Goal: Complete application form

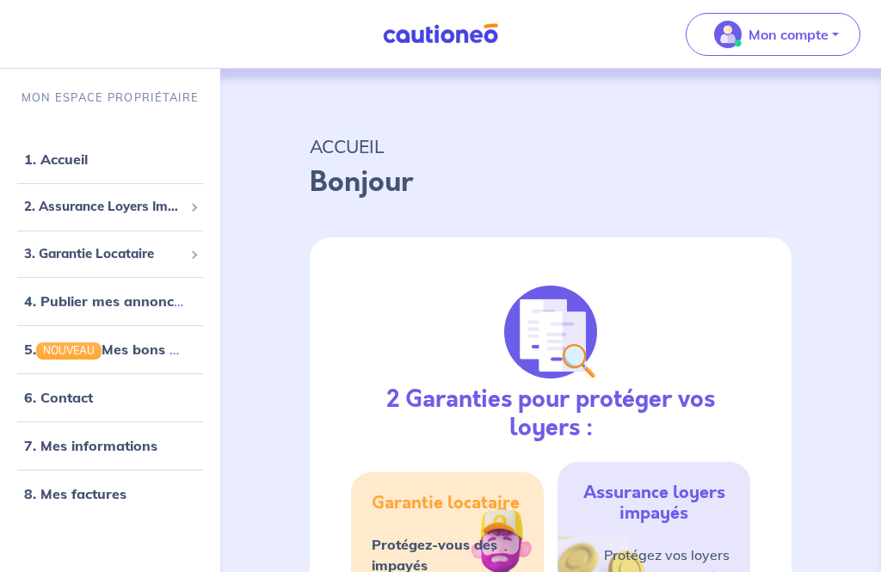
select select "FR"
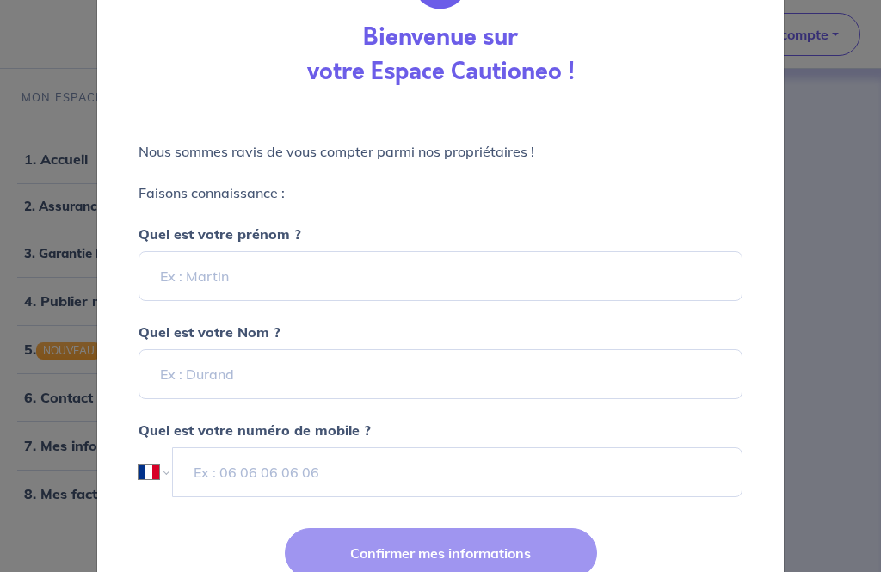
scroll to position [98, 0]
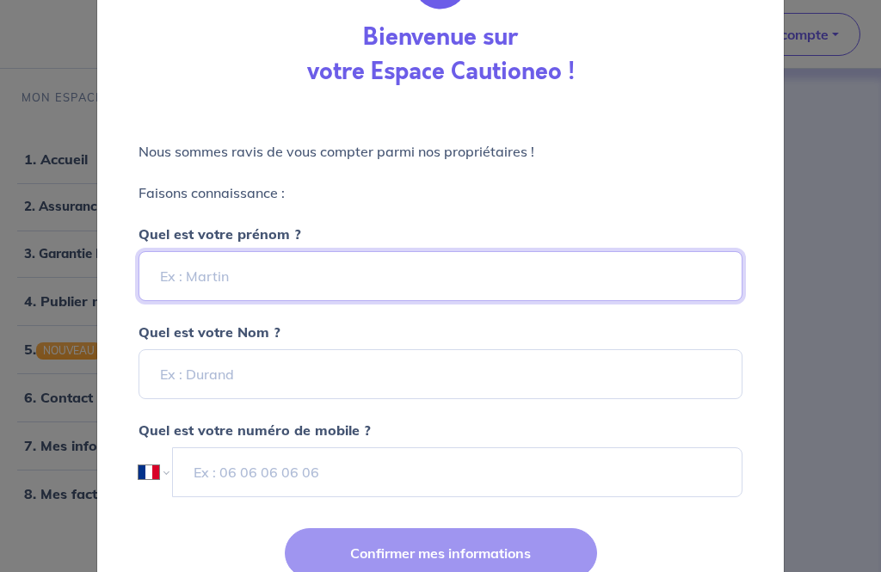
click at [249, 283] on input "Quel est votre prénom ?" at bounding box center [440, 276] width 604 height 50
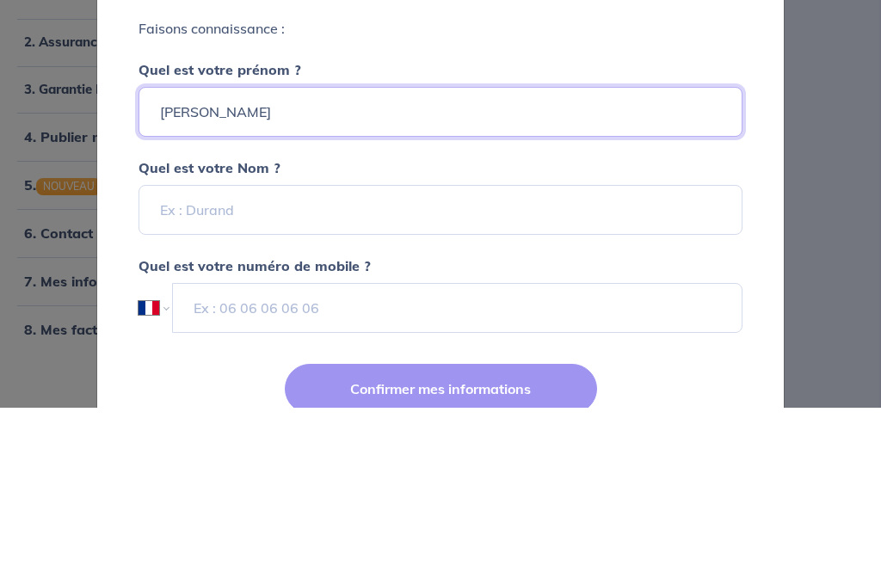
type input "[PERSON_NAME]"
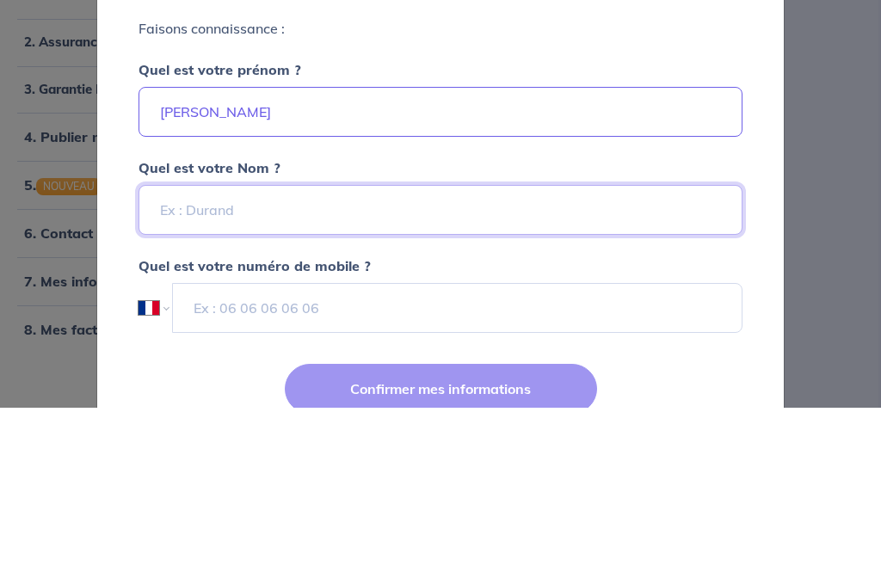
click at [257, 349] on input "Quel est votre Nom ?" at bounding box center [440, 374] width 604 height 50
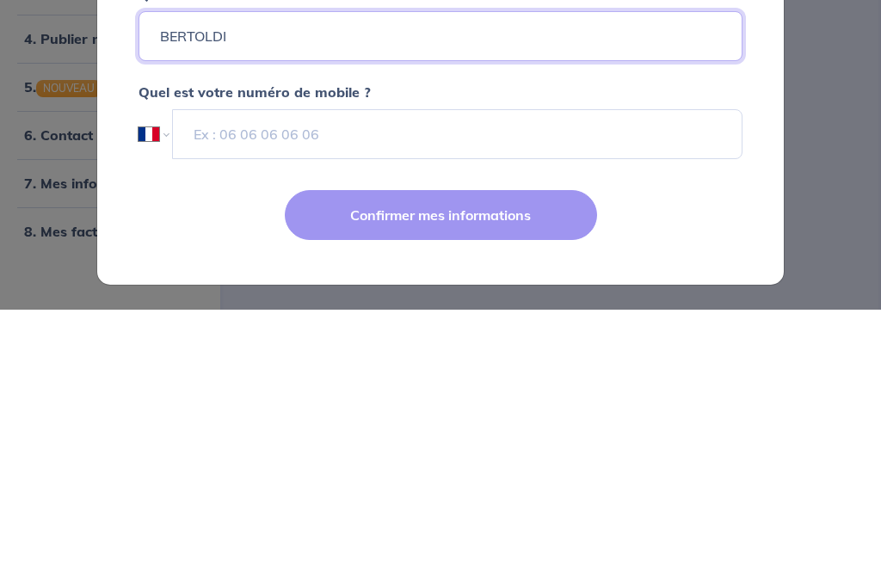
scroll to position [173, 0]
type input "BERTOLDI"
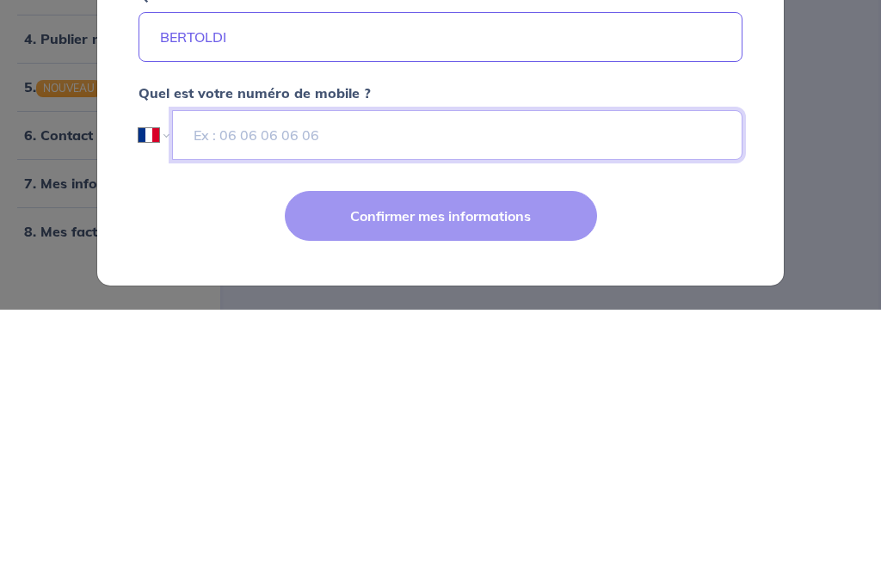
click at [366, 372] on input "tel" at bounding box center [457, 397] width 570 height 50
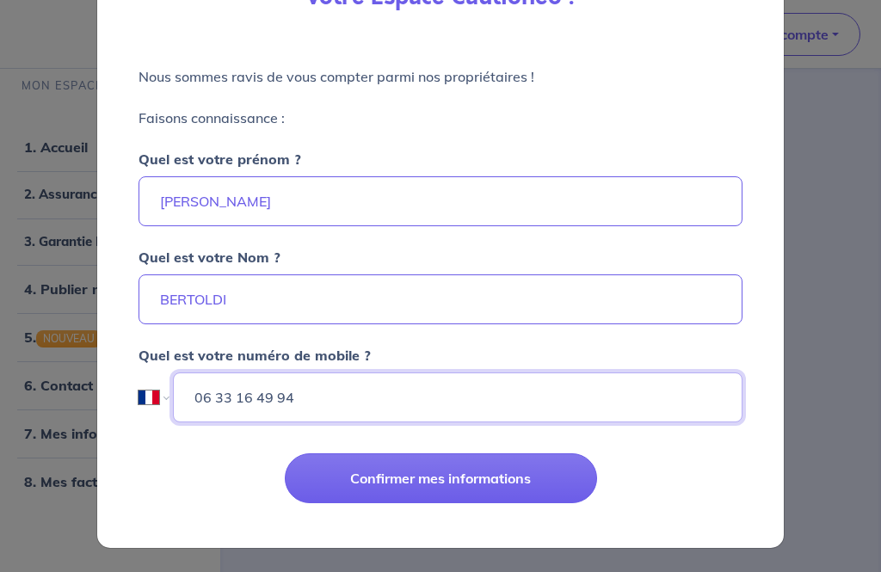
type input "06 33 16 49 94"
click at [467, 483] on button "Confirmer mes informations" at bounding box center [441, 478] width 312 height 50
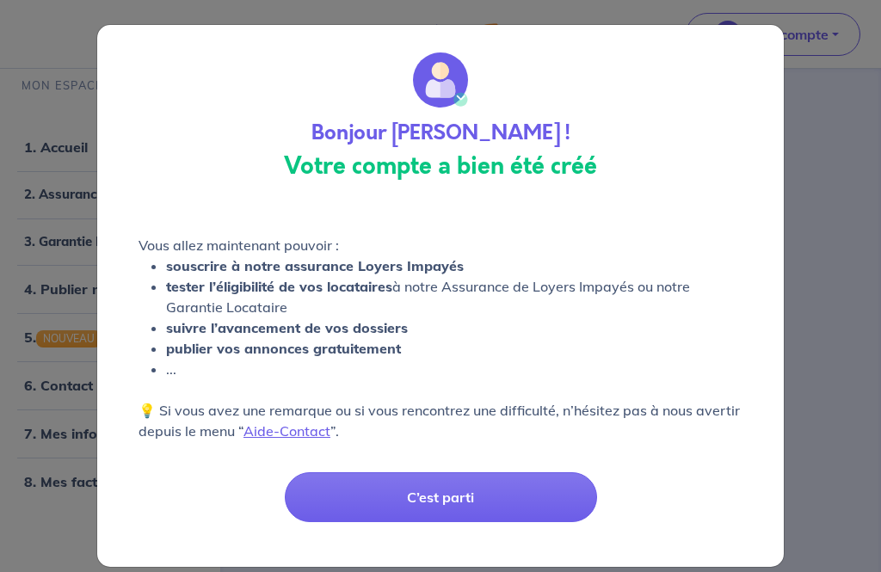
click at [456, 496] on button "C’est parti" at bounding box center [441, 497] width 312 height 50
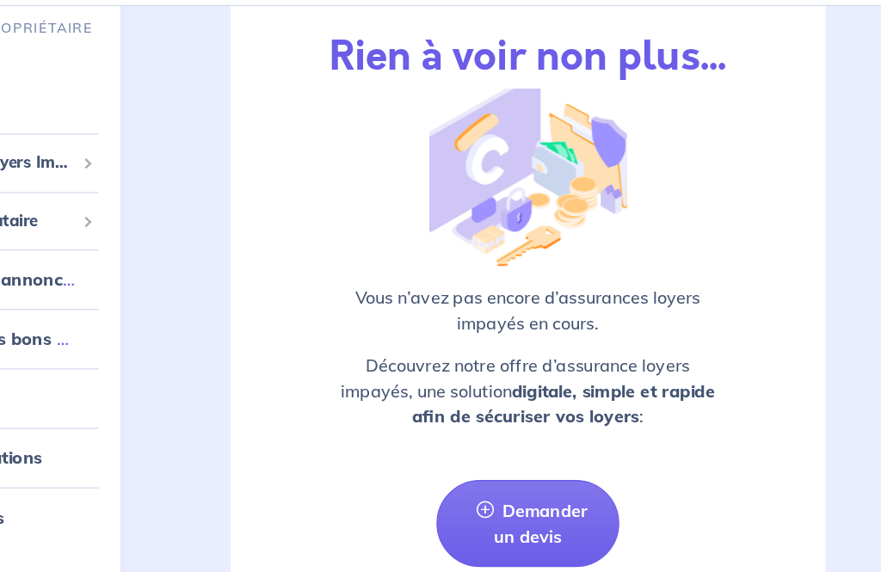
scroll to position [2750, 0]
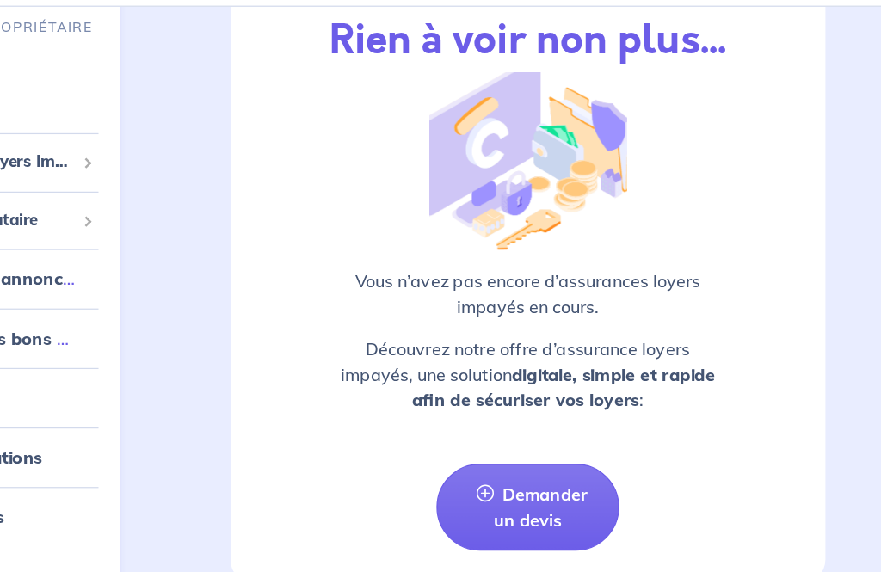
click at [477, 439] on link "Demander un devis" at bounding box center [551, 474] width 149 height 71
